Goal: Obtain resource: Download file/media

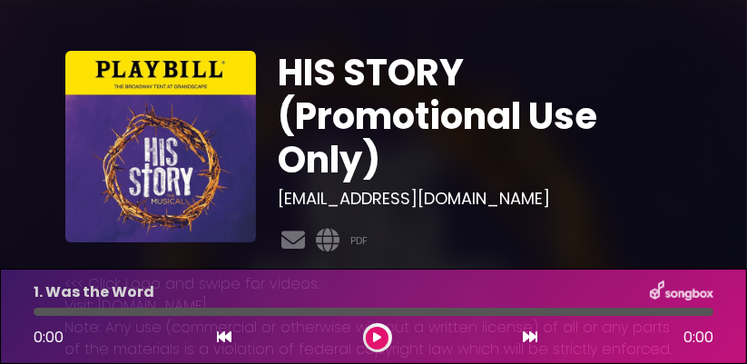
scroll to position [1, 0]
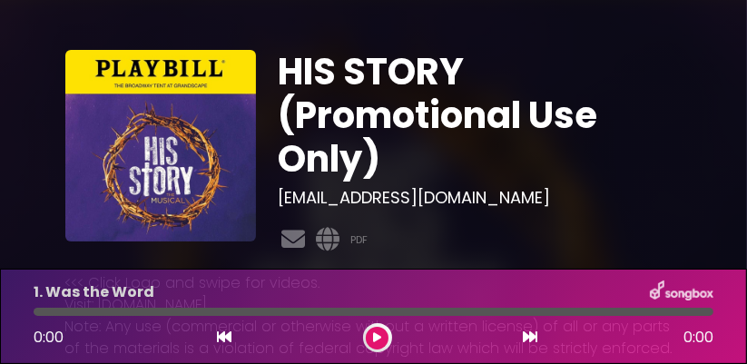
click at [150, 172] on img at bounding box center [161, 146] width 192 height 192
click at [149, 182] on img at bounding box center [161, 146] width 192 height 192
click at [152, 179] on img at bounding box center [161, 146] width 192 height 192
click at [247, 211] on img at bounding box center [161, 146] width 192 height 192
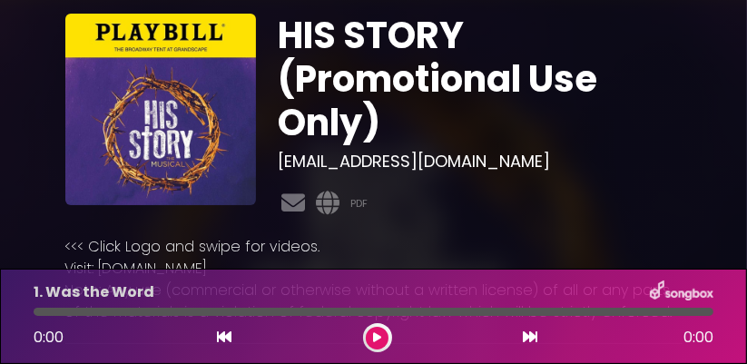
scroll to position [87, 0]
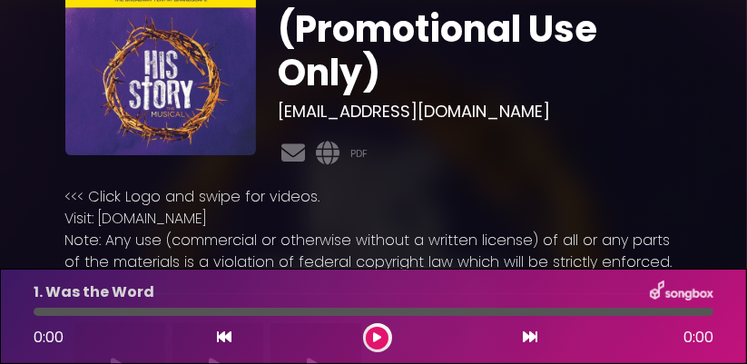
click at [129, 134] on img at bounding box center [161, 60] width 192 height 192
click at [118, 129] on img at bounding box center [161, 60] width 192 height 192
click at [117, 124] on img at bounding box center [161, 60] width 192 height 192
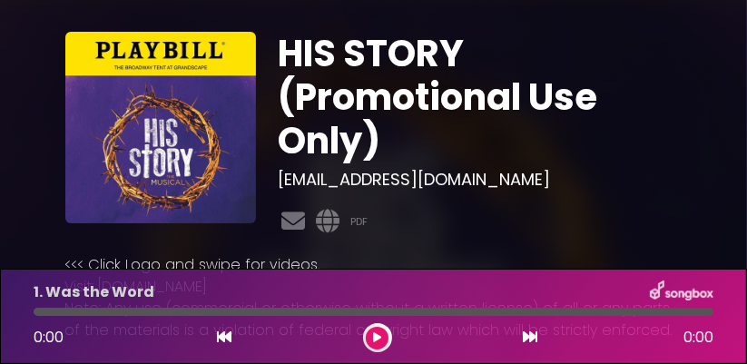
scroll to position [0, 0]
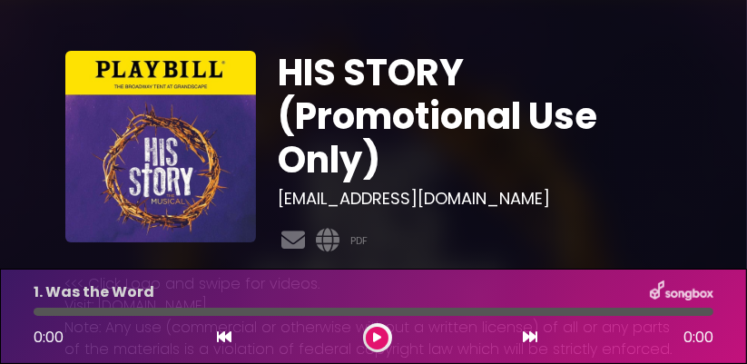
click at [132, 147] on img at bounding box center [161, 147] width 192 height 192
click at [138, 134] on img at bounding box center [161, 147] width 192 height 192
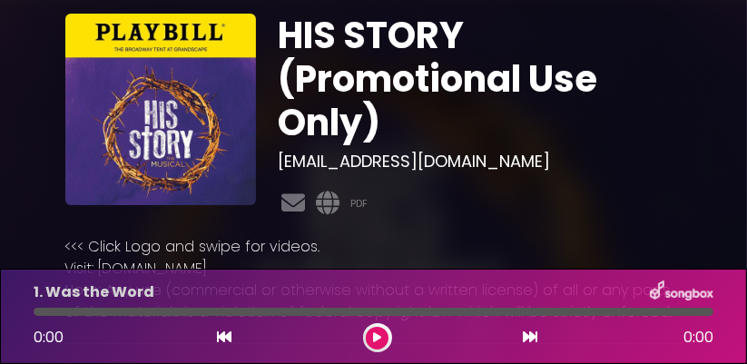
scroll to position [41, 0]
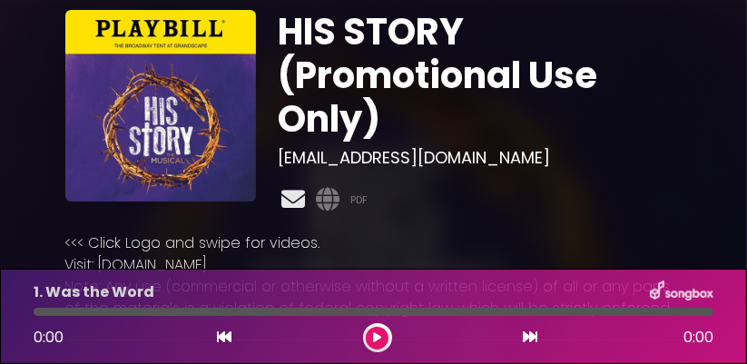
click at [302, 205] on icon at bounding box center [293, 199] width 31 height 24
click at [353, 199] on link "PDF" at bounding box center [359, 200] width 17 height 15
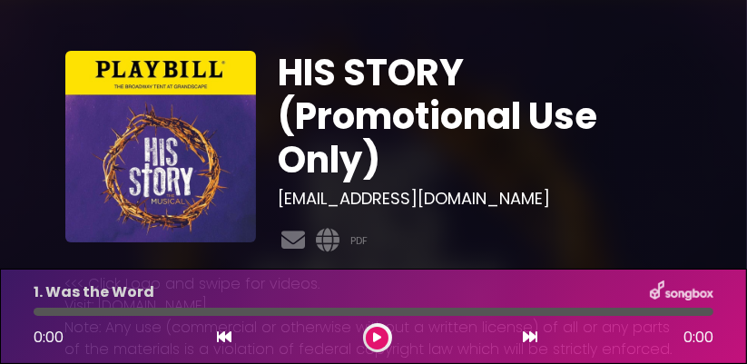
click at [331, 276] on div "1. Was the Word 0:00 0:00" at bounding box center [373, 316] width 747 height 95
click at [326, 241] on icon at bounding box center [327, 240] width 31 height 24
click at [354, 242] on link "PDF" at bounding box center [359, 240] width 17 height 15
click at [292, 246] on icon at bounding box center [293, 240] width 31 height 24
